Goal: Task Accomplishment & Management: Use online tool/utility

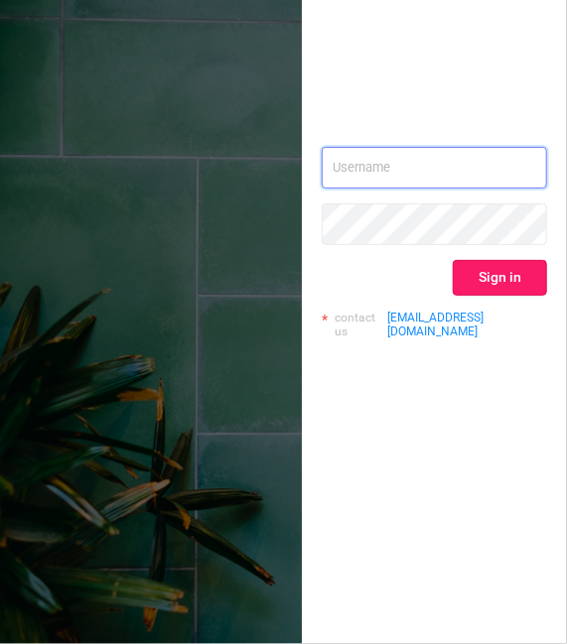
type input "[EMAIL_ADDRESS][DOMAIN_NAME]"
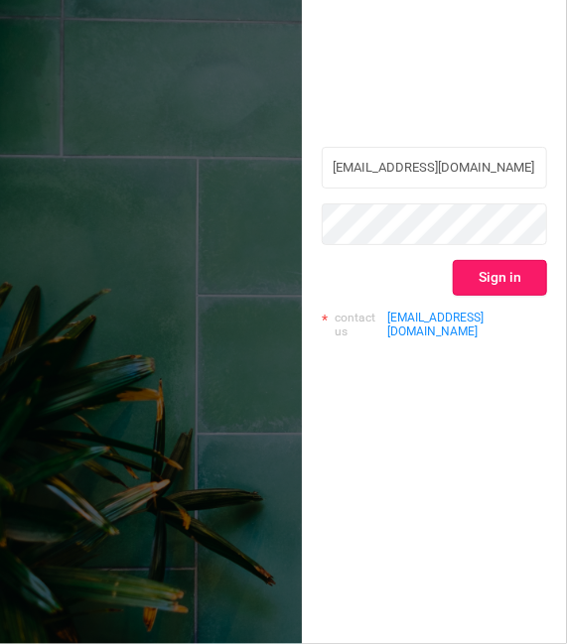
click at [514, 279] on button "Sign in" at bounding box center [500, 278] width 94 height 36
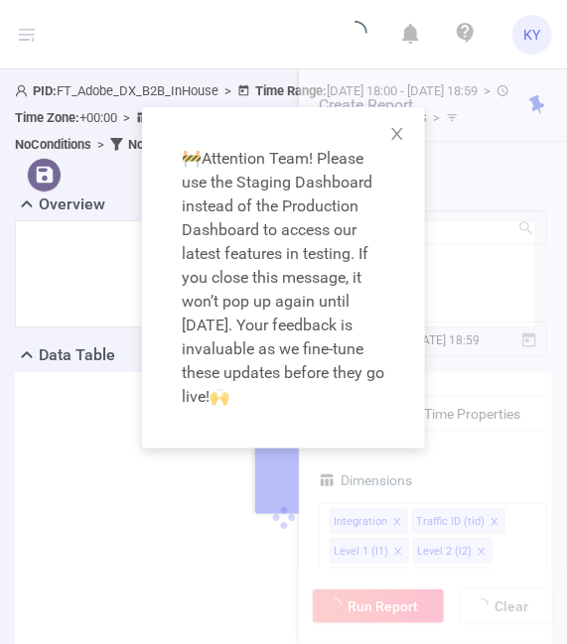
click at [463, 214] on div "🚧 Attention Team! Please use the Staging Dashboard instead of the Production Da…" at bounding box center [283, 322] width 567 height 644
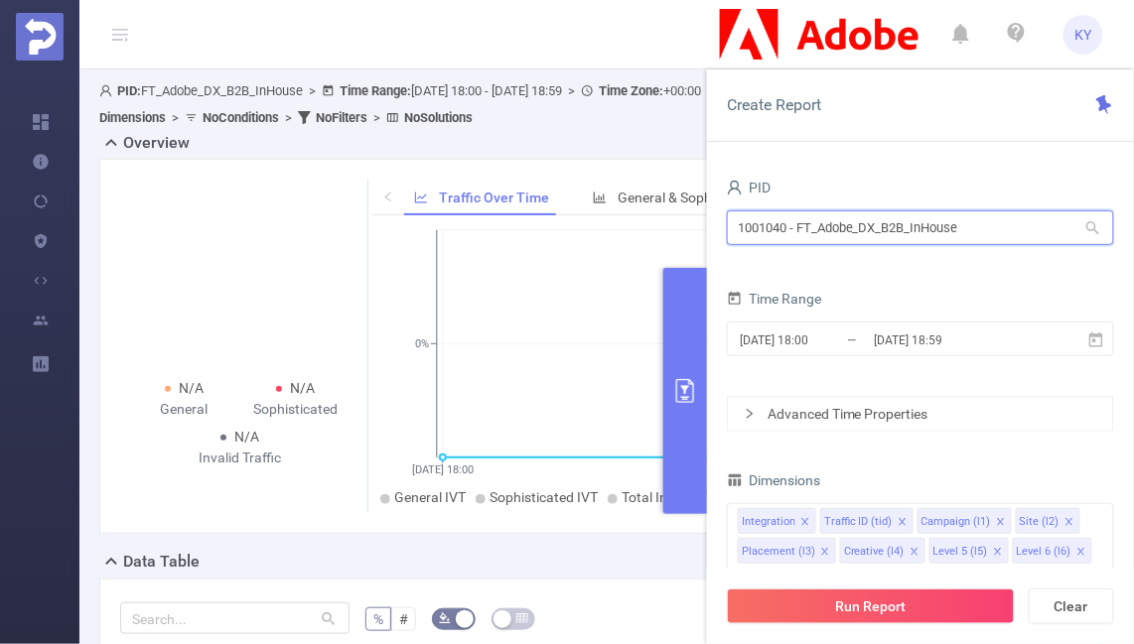
click at [566, 219] on input "1001040 - FT_Adobe_DX_B2B_InHouse" at bounding box center [920, 227] width 387 height 35
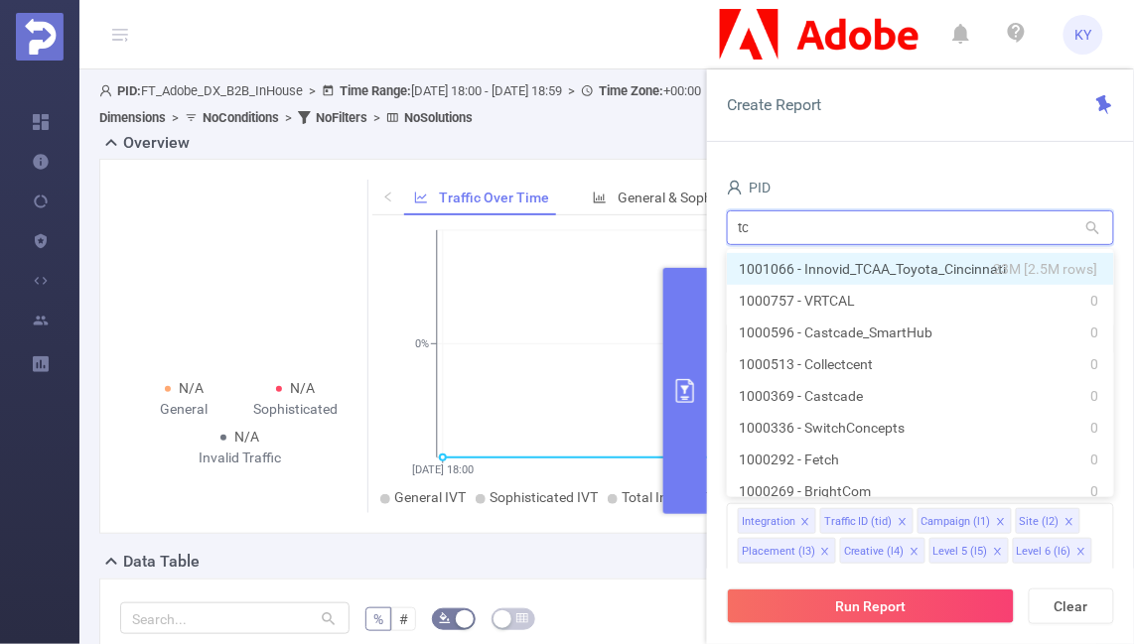
type input "tca"
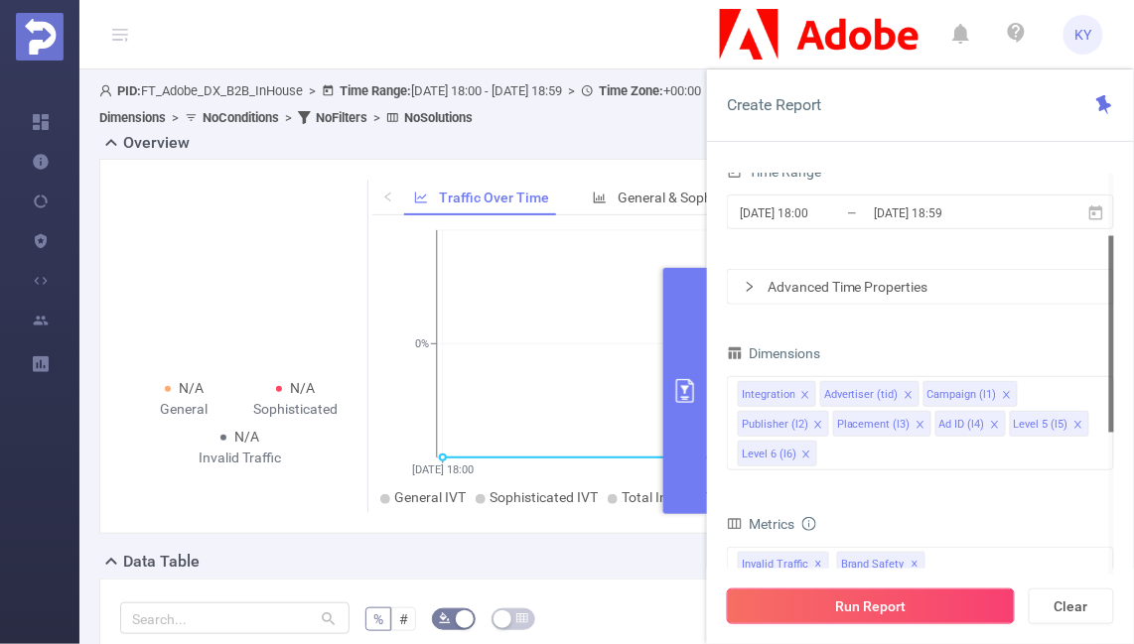
click at [566, 599] on button "Run Report" at bounding box center [871, 607] width 288 height 36
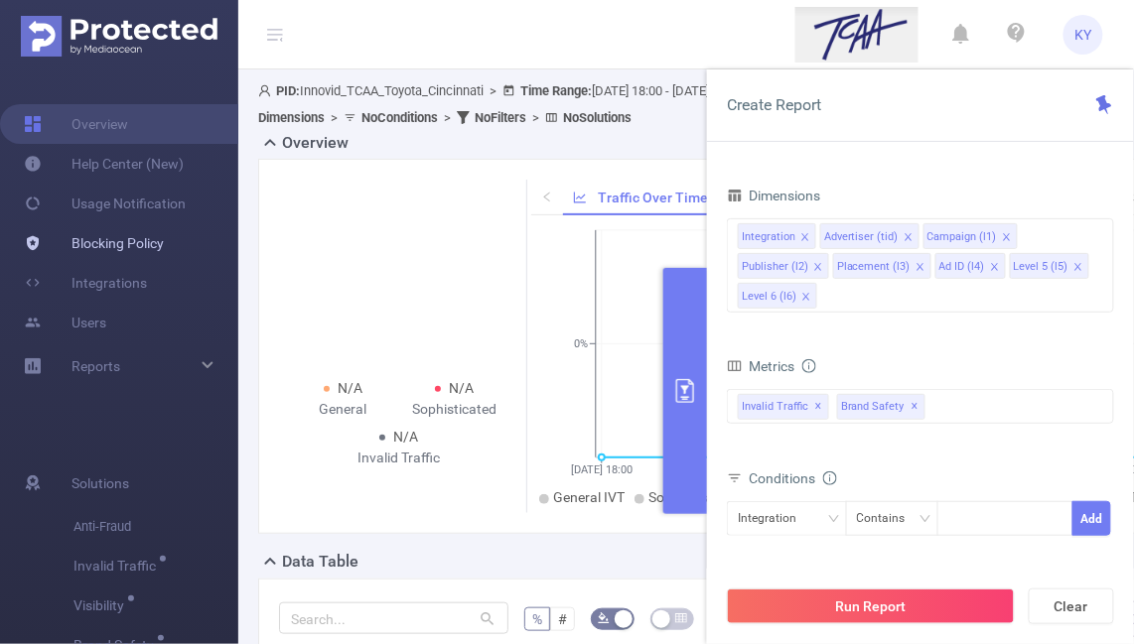
click at [84, 244] on link "Blocking Policy" at bounding box center [94, 243] width 140 height 40
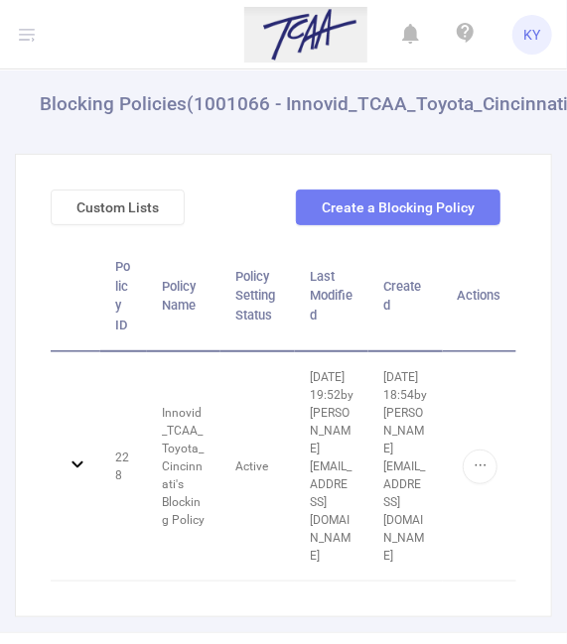
click at [36, 39] on icon at bounding box center [27, 34] width 24 height 69
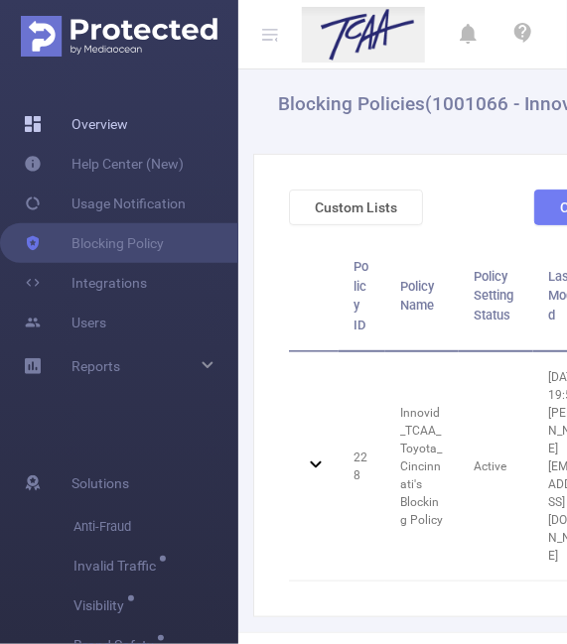
click at [119, 123] on link "Overview" at bounding box center [76, 124] width 104 height 40
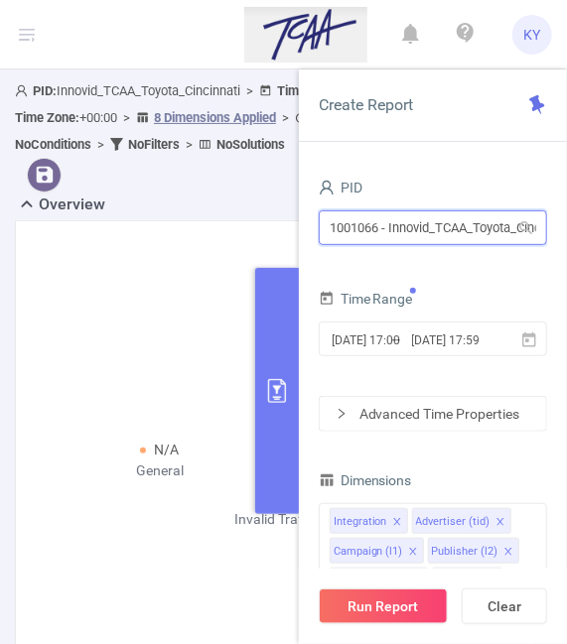
click at [504, 215] on input "1001066 - Innovid_TCAA_Toyota_Cincinnati" at bounding box center [433, 227] width 228 height 35
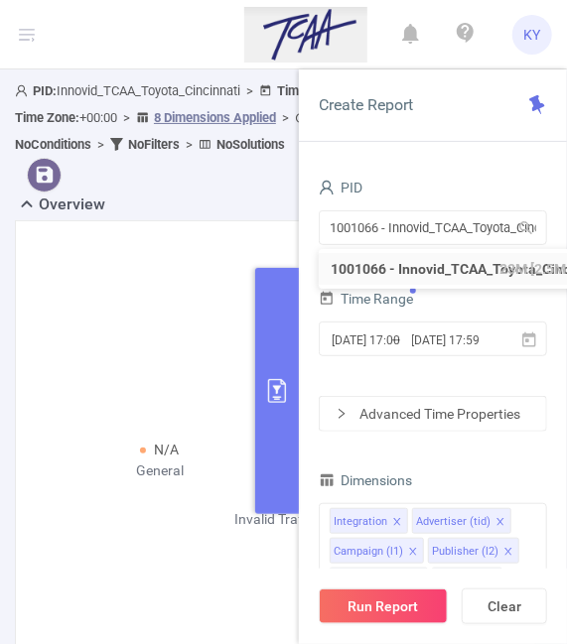
click at [473, 310] on div "Time Range" at bounding box center [433, 301] width 228 height 33
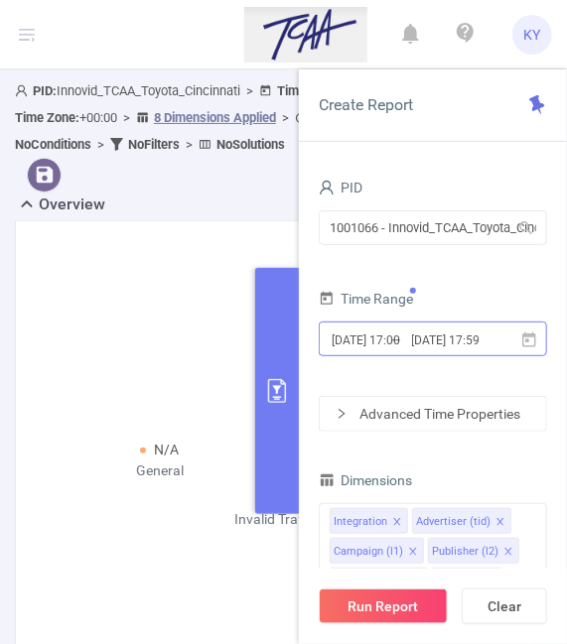
click at [455, 344] on input "[DATE] 17:59" at bounding box center [455, 340] width 91 height 27
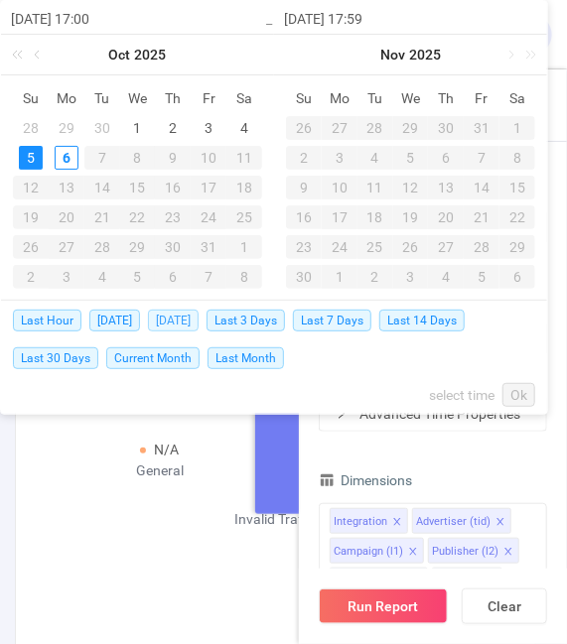
click at [191, 318] on span "[DATE]" at bounding box center [173, 321] width 51 height 22
type input "[DATE] 00:00"
type input "[DATE] 23:59"
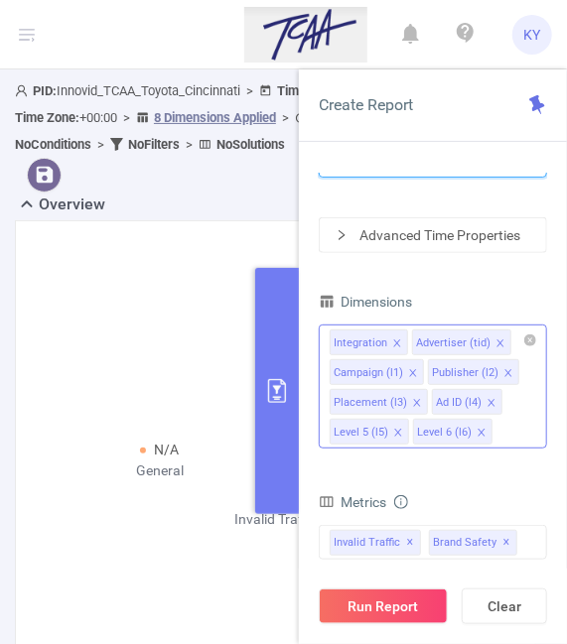
click at [484, 439] on li "Level 6 (l6)" at bounding box center [452, 432] width 79 height 26
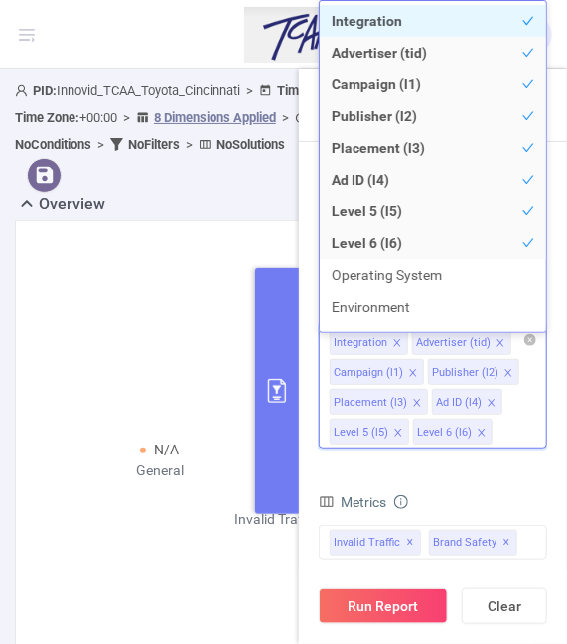
click at [480, 435] on icon "icon: close" at bounding box center [482, 433] width 10 height 10
click at [400, 436] on icon "icon: close" at bounding box center [398, 433] width 10 height 10
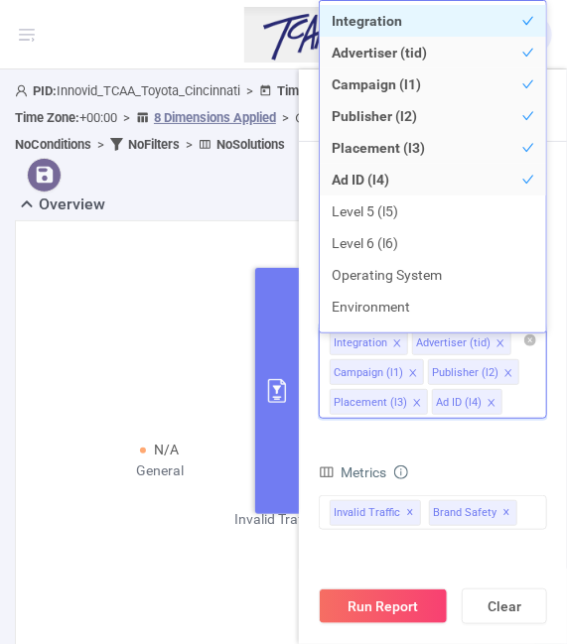
click at [490, 406] on icon "icon: close" at bounding box center [490, 402] width 7 height 7
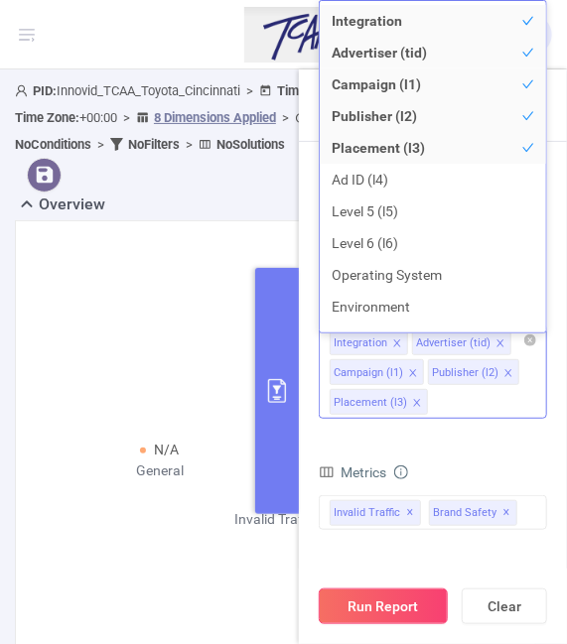
click at [436, 598] on button "Run Report" at bounding box center [383, 607] width 129 height 36
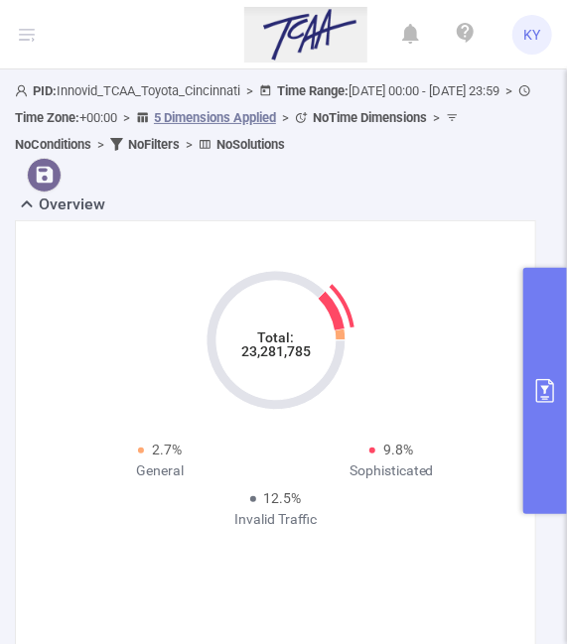
click at [439, 439] on div "Total: 23,281,785 2.7% General 9.8% Sophisticated 12.5% Invalid Traffic" at bounding box center [276, 389] width 464 height 296
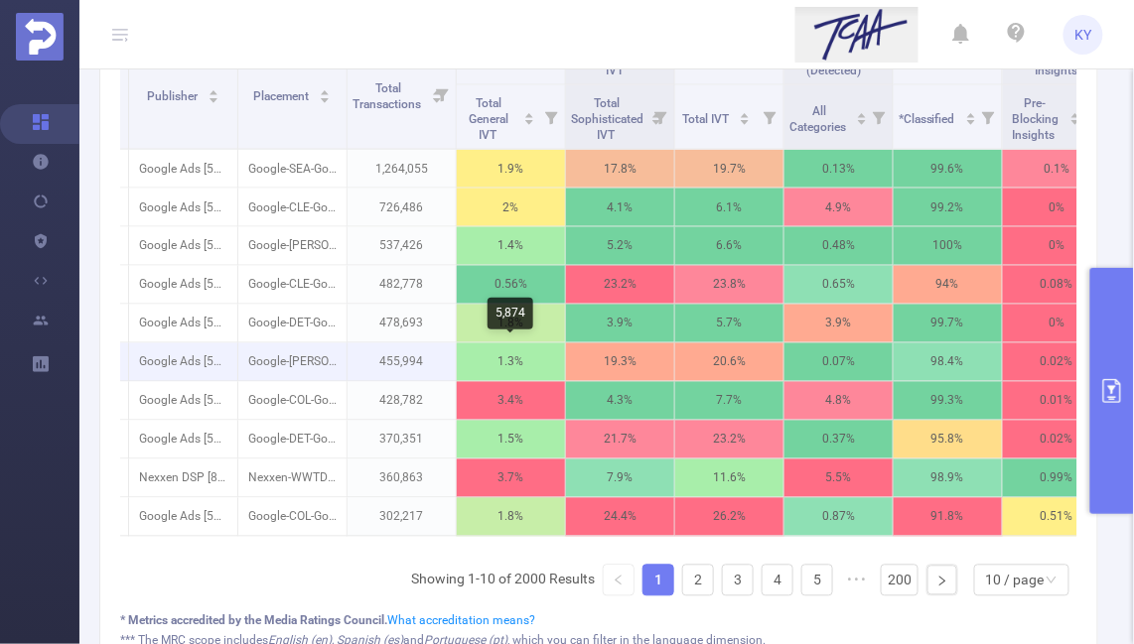
scroll to position [580, 0]
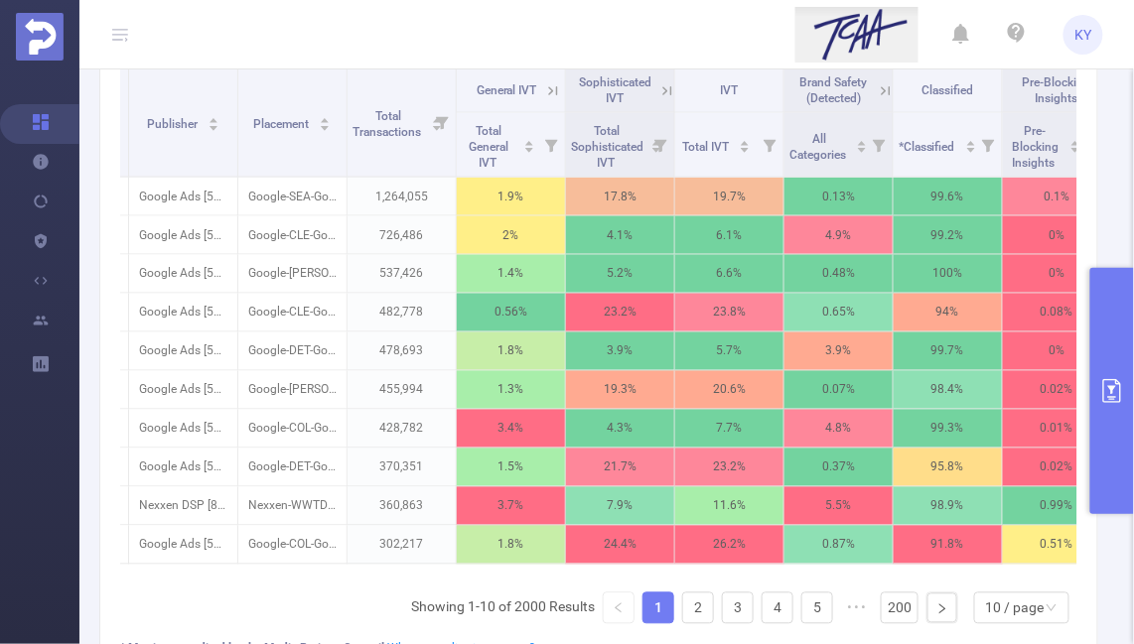
click at [566, 85] on icon at bounding box center [667, 91] width 18 height 18
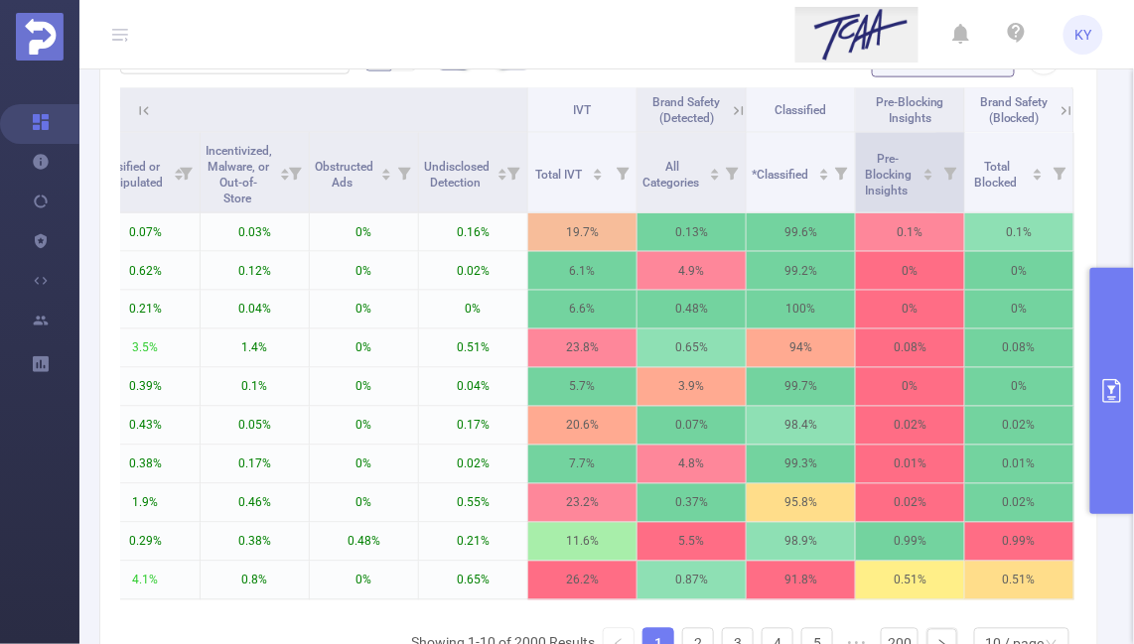
scroll to position [553, 0]
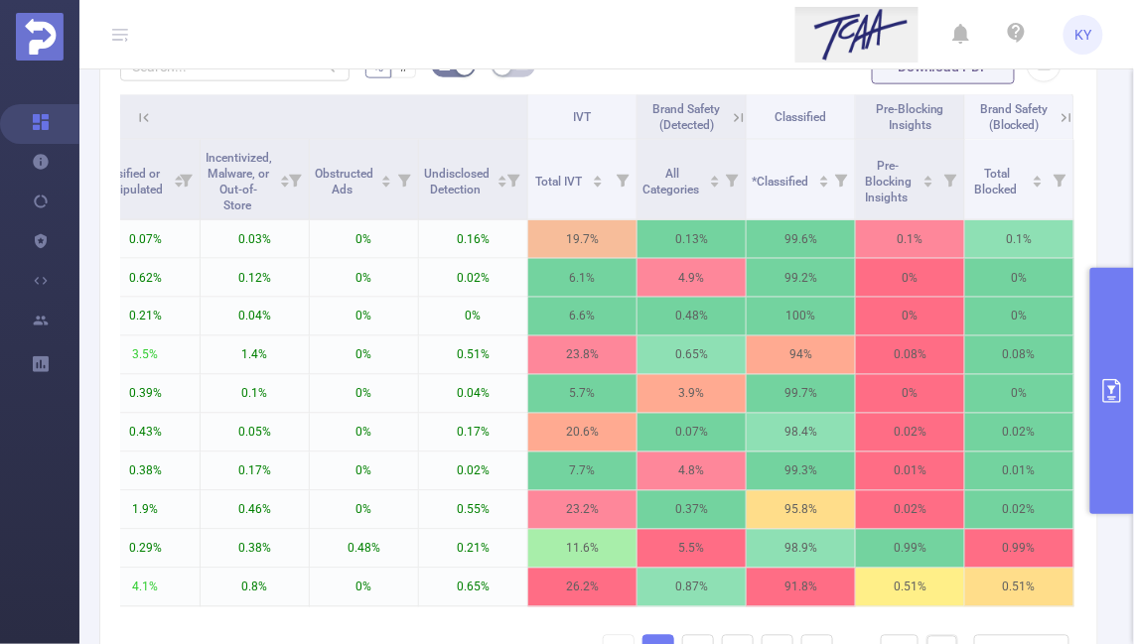
click at [566, 118] on icon at bounding box center [1065, 117] width 9 height 9
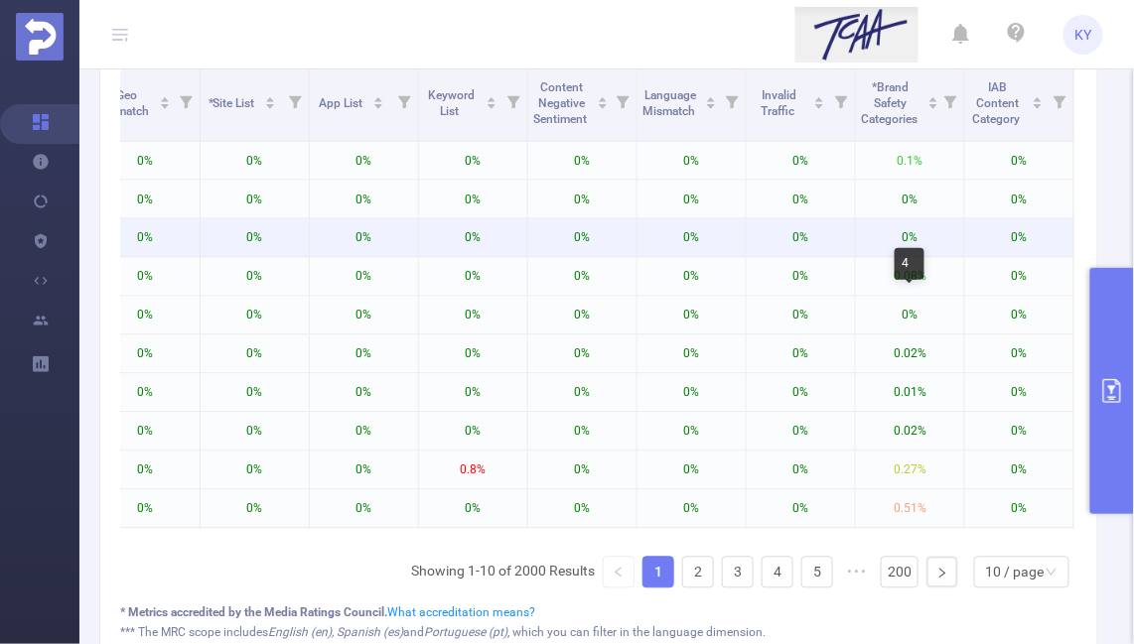
scroll to position [653, 0]
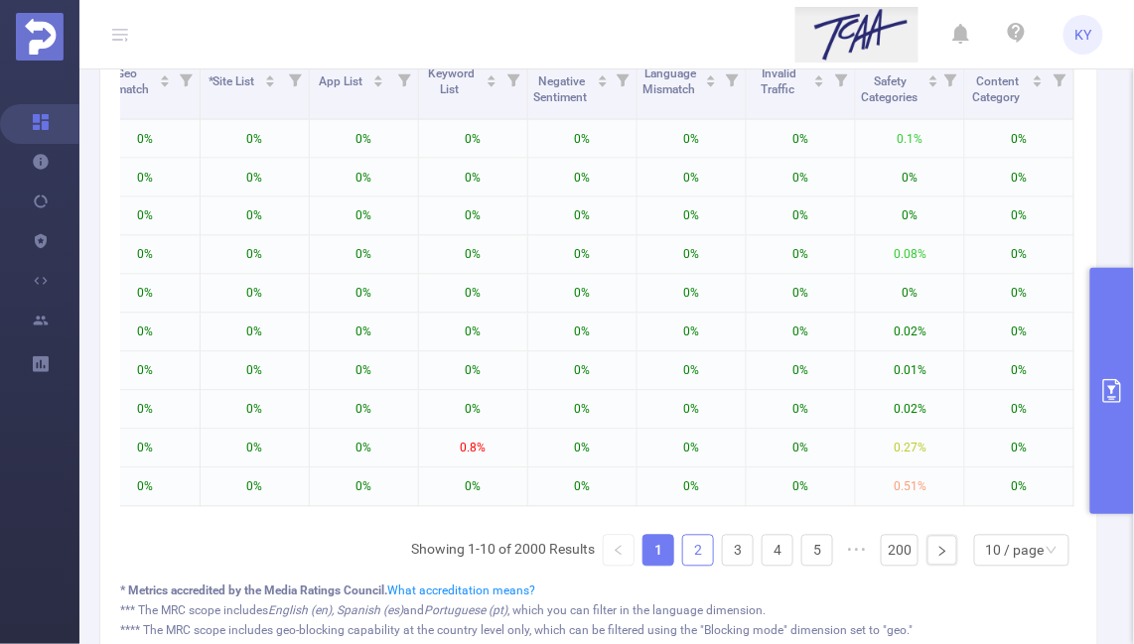
click at [566, 554] on link "2" at bounding box center [698, 551] width 30 height 30
click at [566, 551] on link "1" at bounding box center [658, 551] width 30 height 30
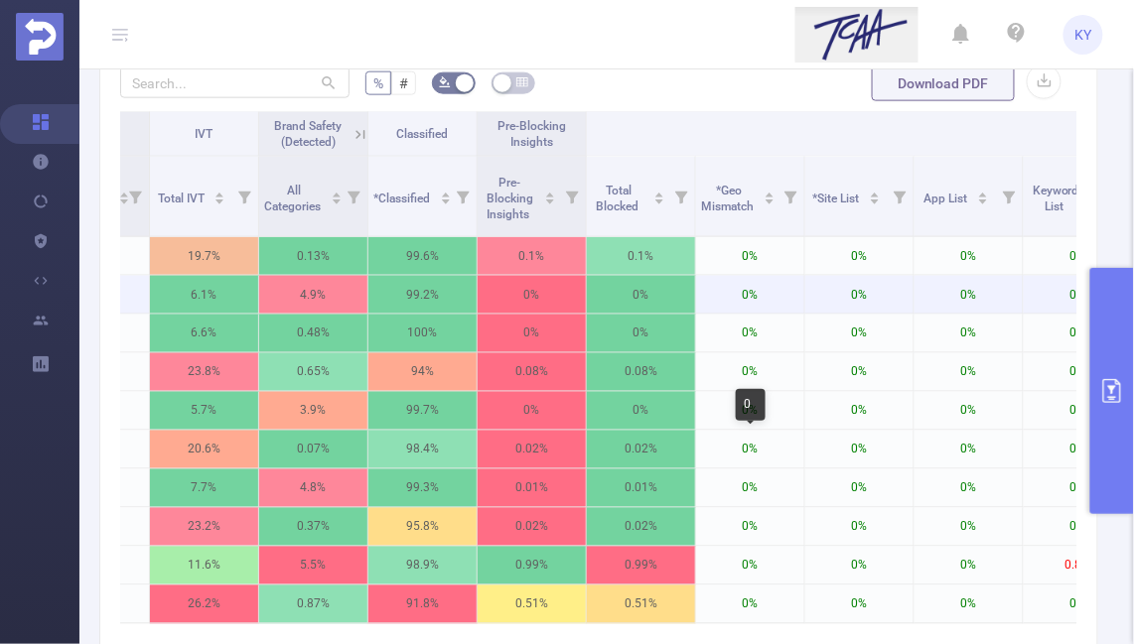
scroll to position [506, 0]
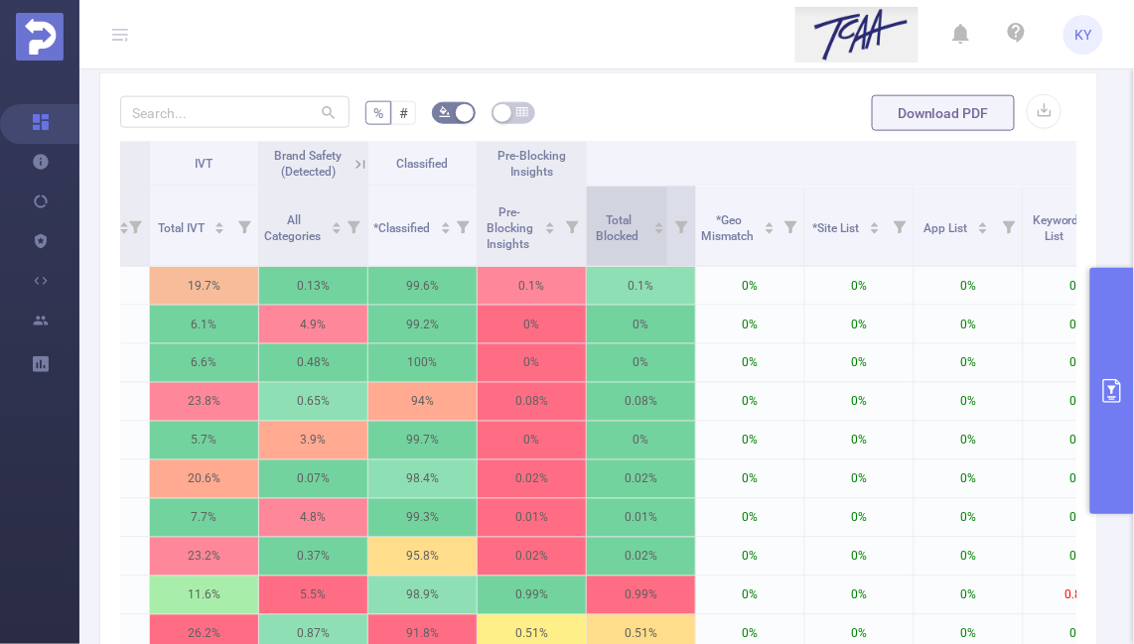
click at [566, 230] on span "Total Blocked" at bounding box center [620, 228] width 46 height 30
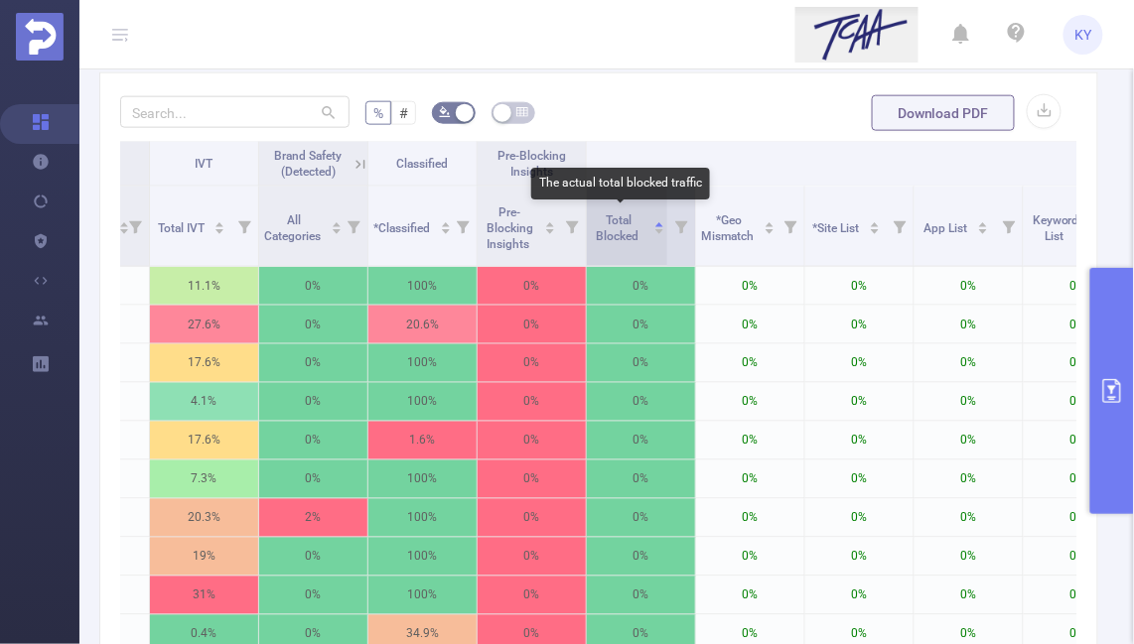
click at [566, 230] on span "Total Blocked" at bounding box center [620, 228] width 46 height 30
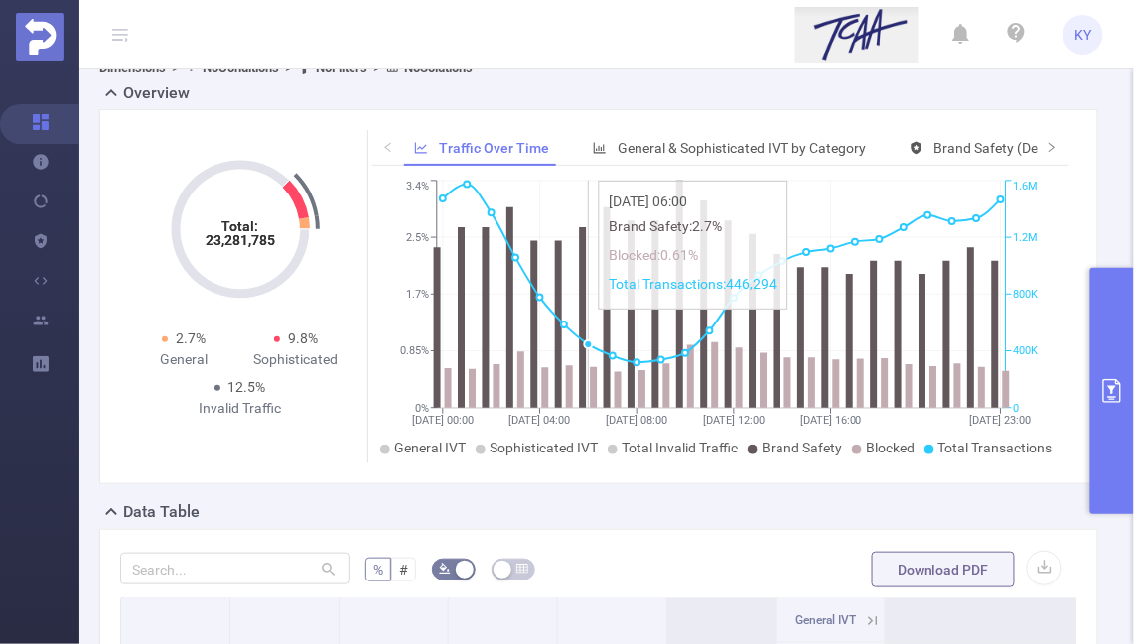
scroll to position [0, 0]
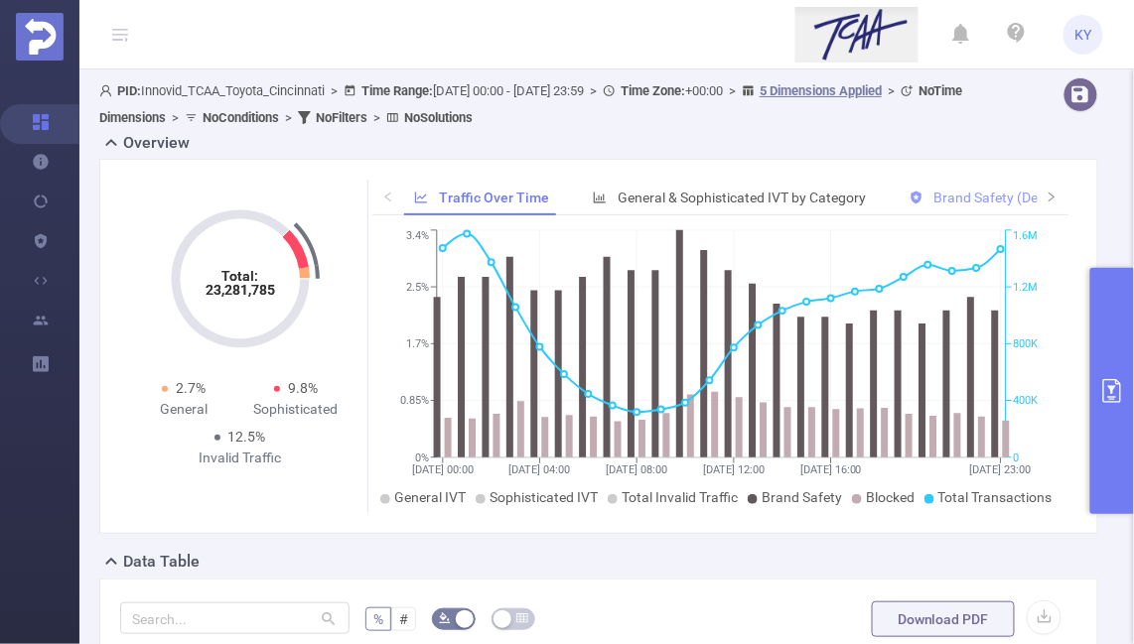
click at [566, 207] on div "Brand Safety (Detected)" at bounding box center [995, 198] width 193 height 37
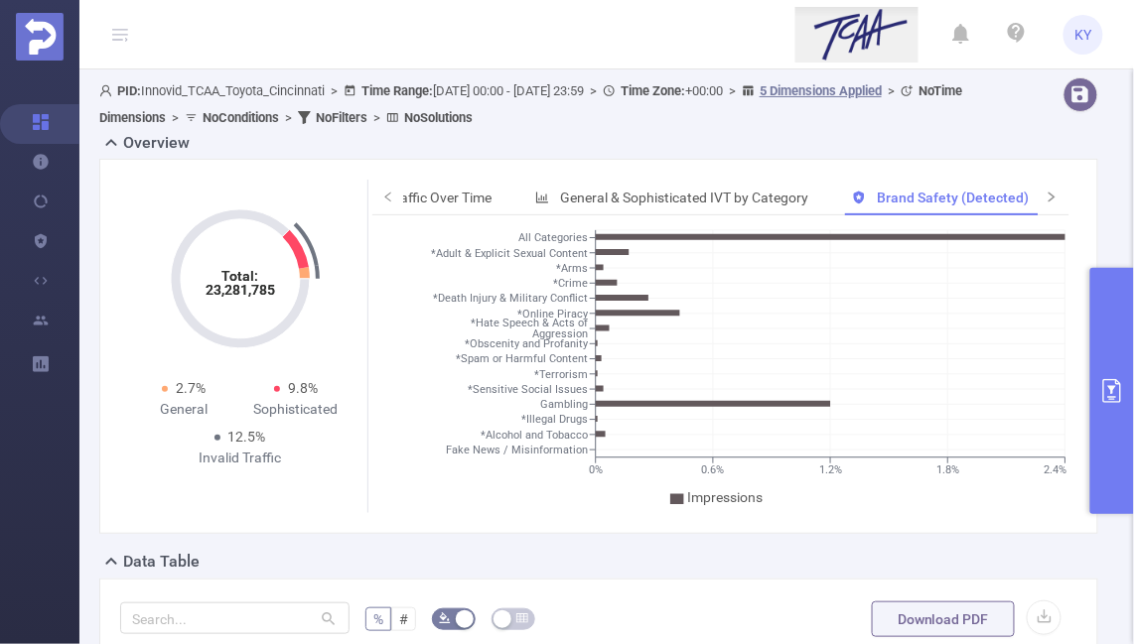
click at [566, 207] on span at bounding box center [1052, 198] width 32 height 36
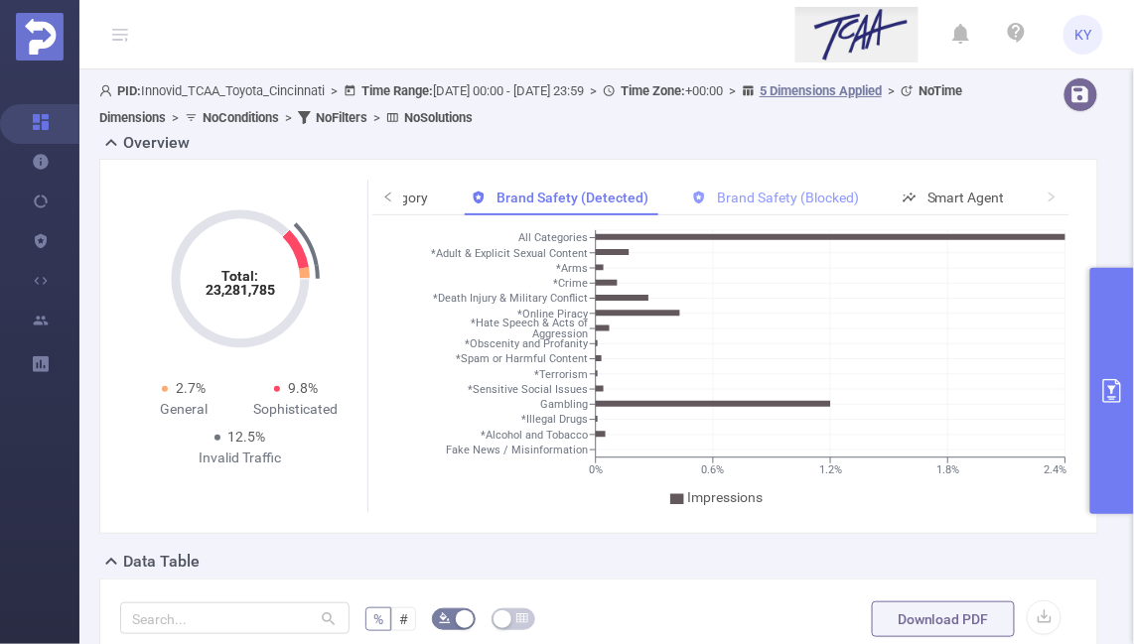
click at [566, 211] on div "Brand Safety (Blocked)" at bounding box center [775, 198] width 187 height 37
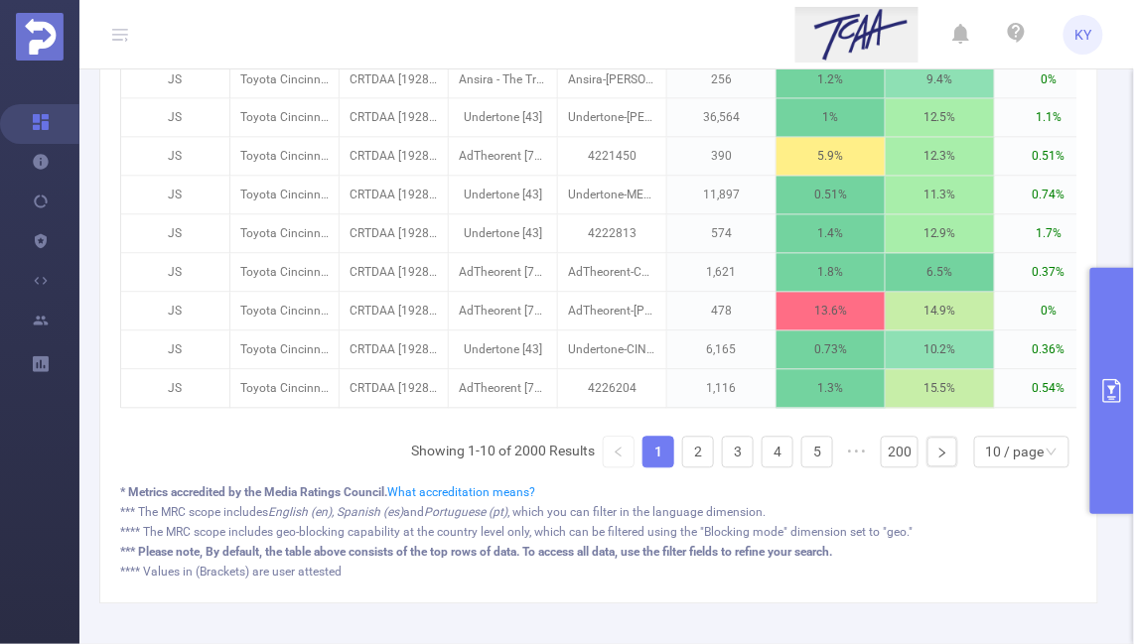
scroll to position [851, 0]
